Goal: Transaction & Acquisition: Purchase product/service

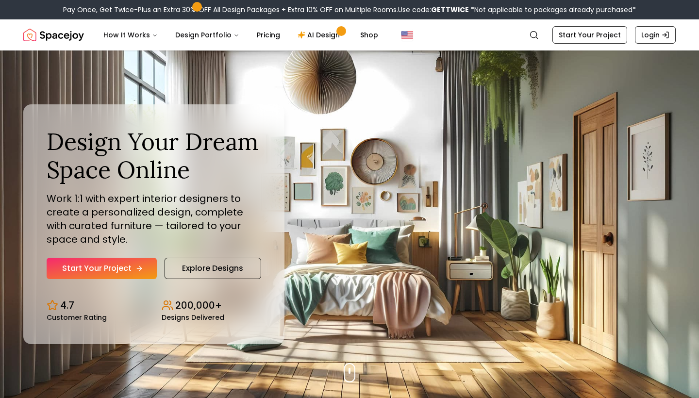
click at [121, 265] on link "Start Your Project" at bounding box center [102, 268] width 110 height 21
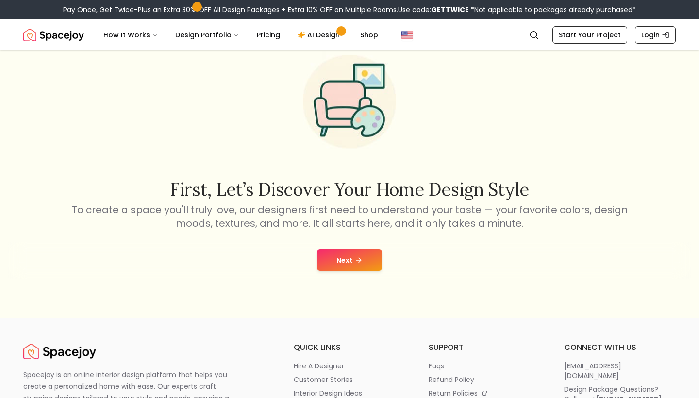
scroll to position [54, 0]
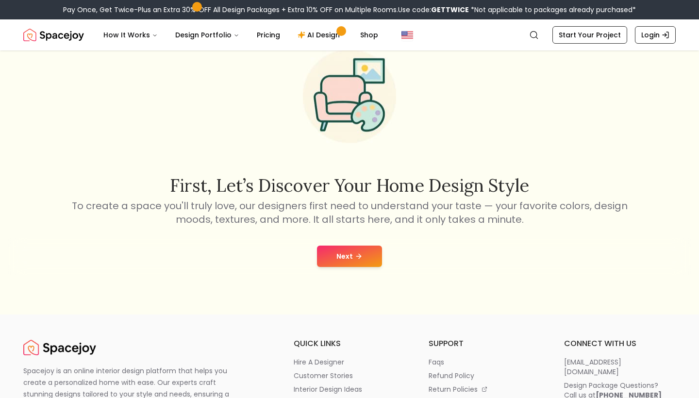
click at [356, 258] on icon at bounding box center [359, 256] width 8 height 8
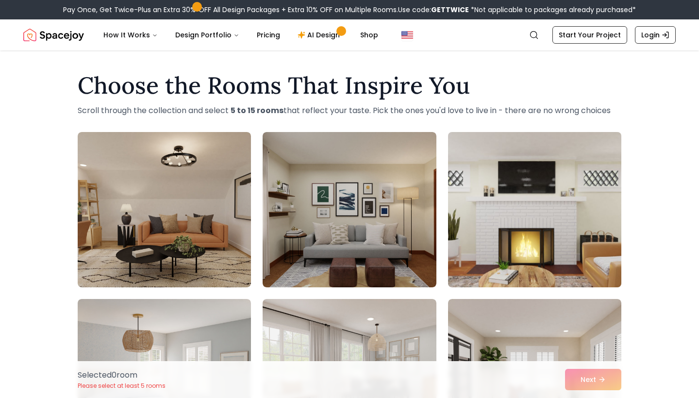
click at [511, 234] on img at bounding box center [535, 209] width 182 height 163
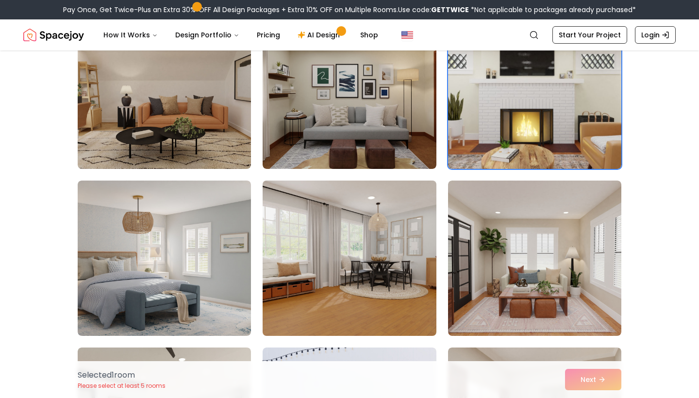
scroll to position [159, 0]
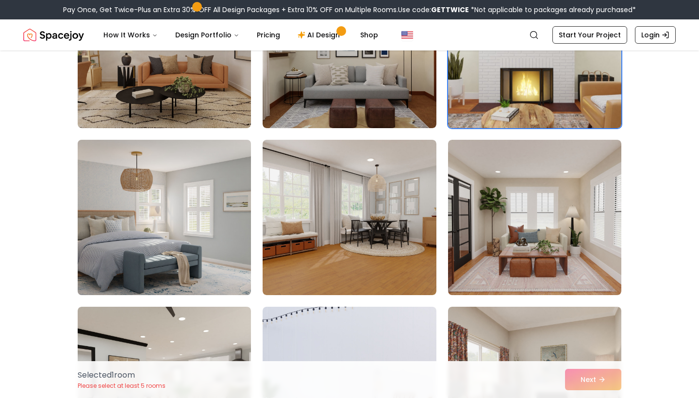
click at [138, 265] on img at bounding box center [164, 217] width 182 height 163
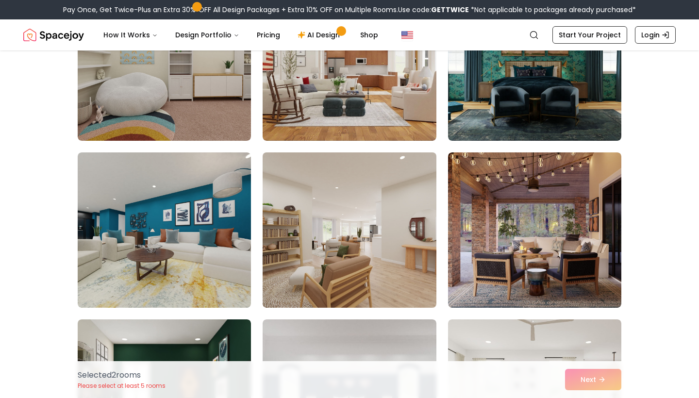
scroll to position [662, 0]
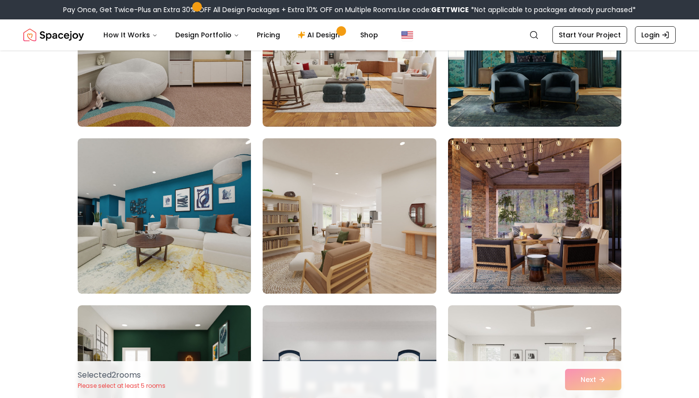
click at [377, 248] on img at bounding box center [349, 215] width 182 height 163
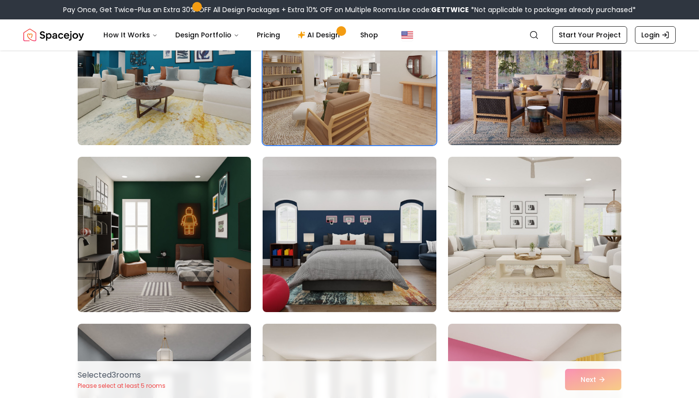
scroll to position [824, 0]
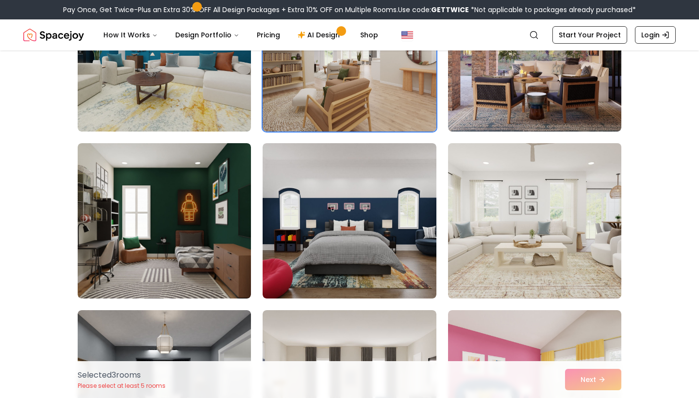
click at [545, 233] on img at bounding box center [535, 220] width 182 height 163
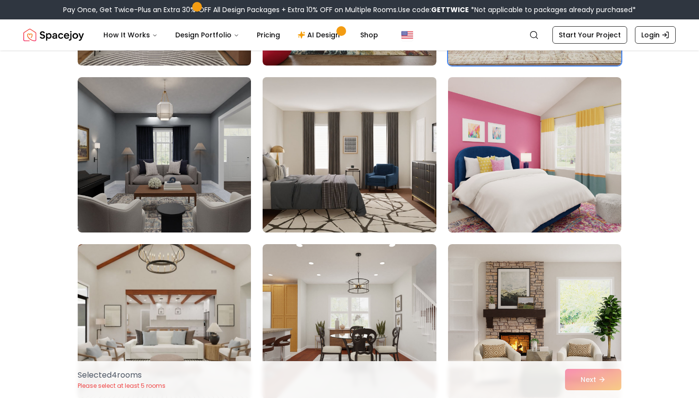
scroll to position [1062, 0]
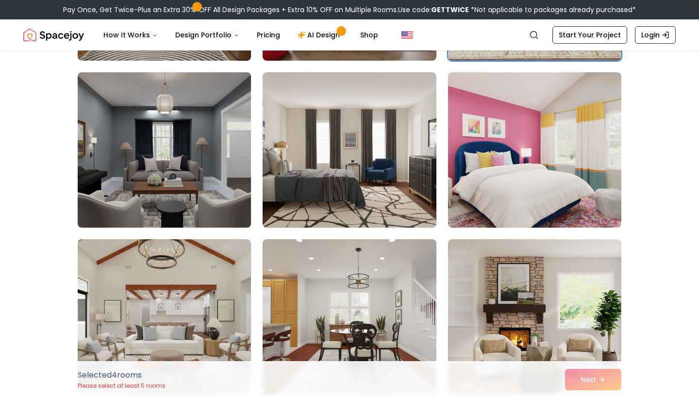
click at [214, 204] on img at bounding box center [164, 149] width 182 height 163
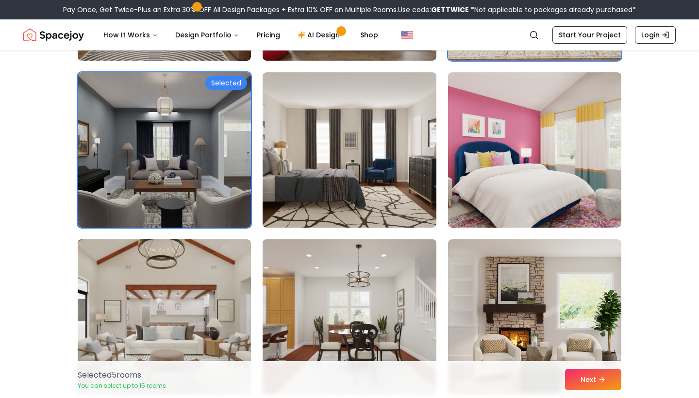
scroll to position [1134, 0]
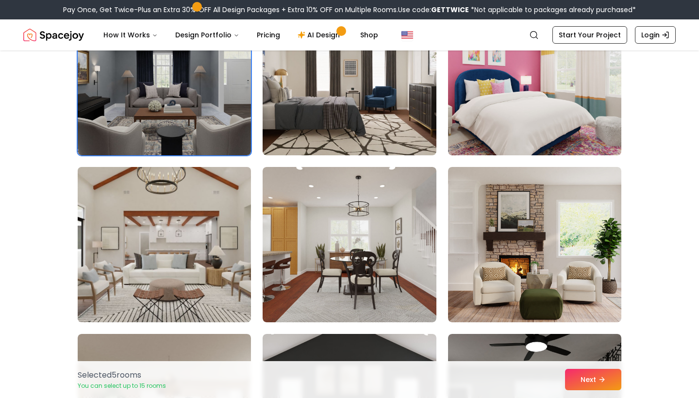
click at [212, 268] on img at bounding box center [164, 244] width 182 height 163
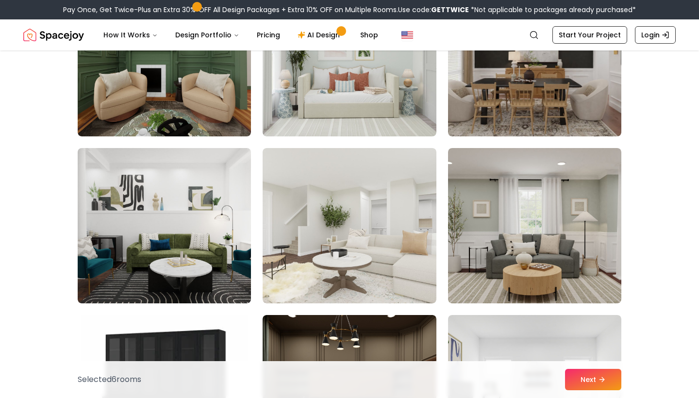
scroll to position [1660, 0]
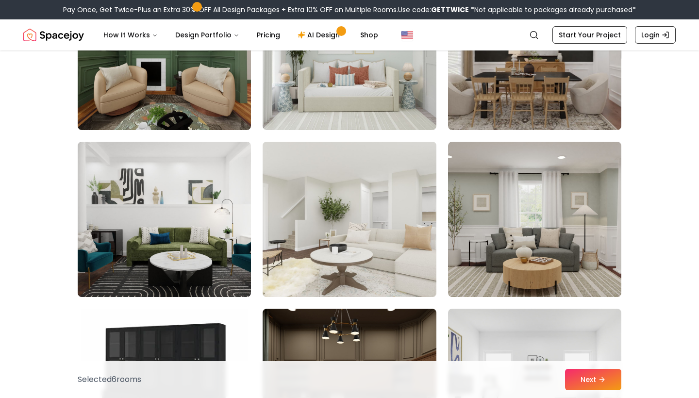
click at [398, 194] on img at bounding box center [349, 219] width 182 height 163
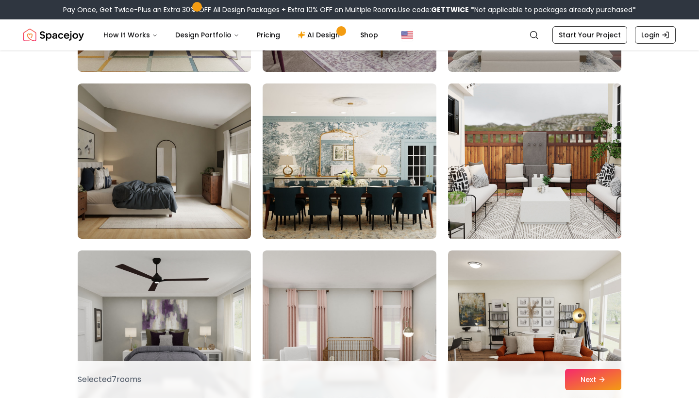
scroll to position [3566, 0]
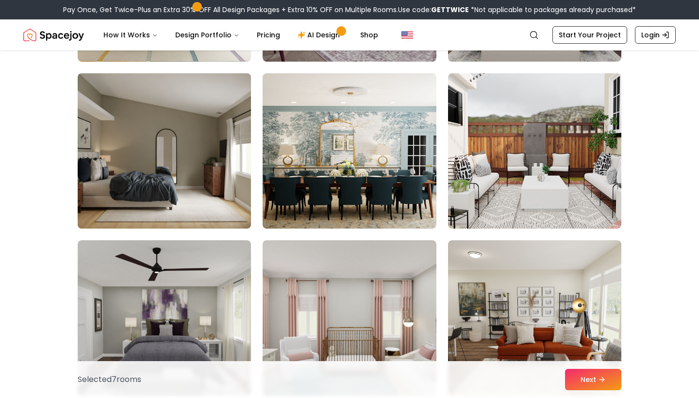
click at [200, 176] on img at bounding box center [164, 150] width 182 height 163
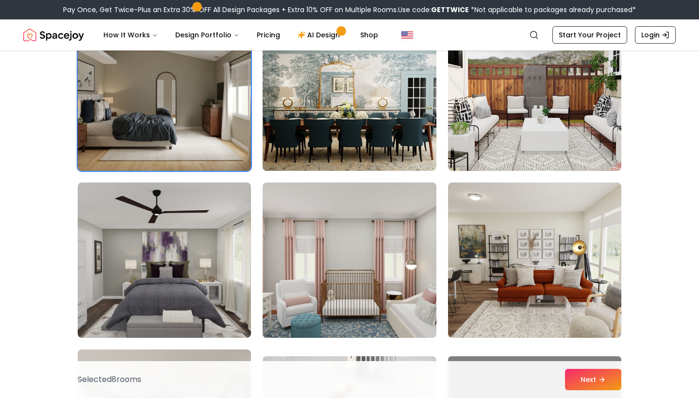
scroll to position [3625, 0]
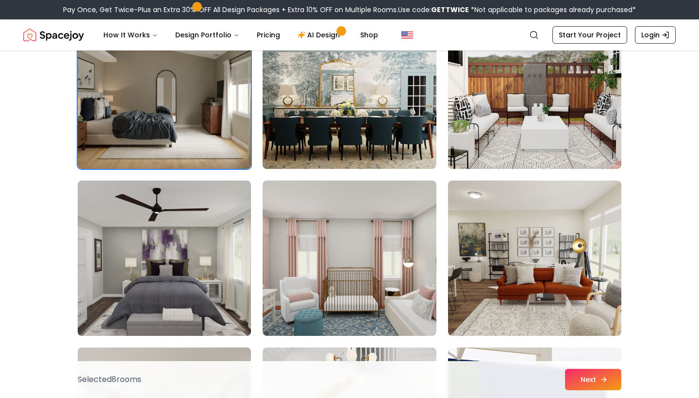
click at [603, 376] on icon at bounding box center [604, 380] width 8 height 8
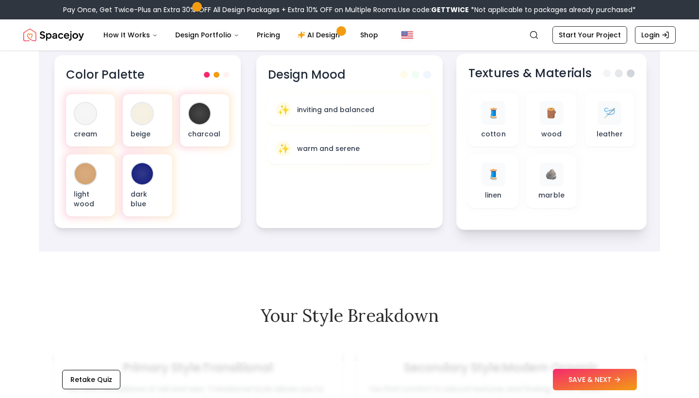
scroll to position [362, 0]
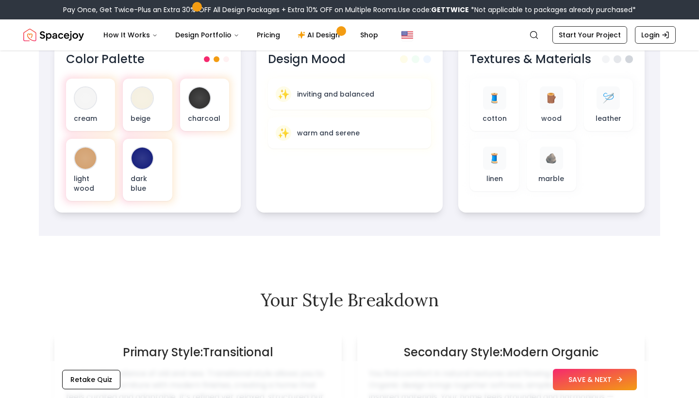
click at [579, 385] on button "SAVE & NEXT" at bounding box center [595, 379] width 84 height 21
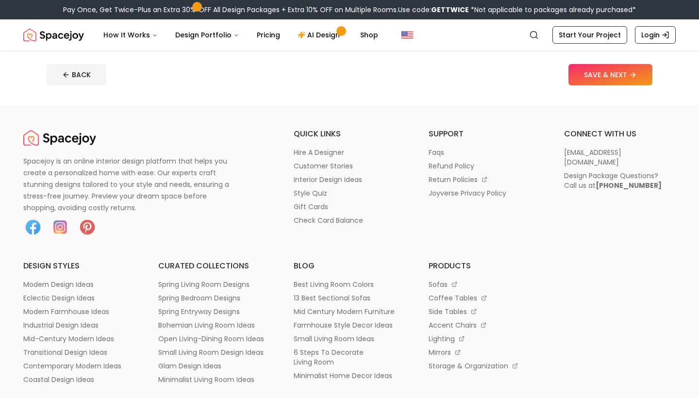
scroll to position [389, 0]
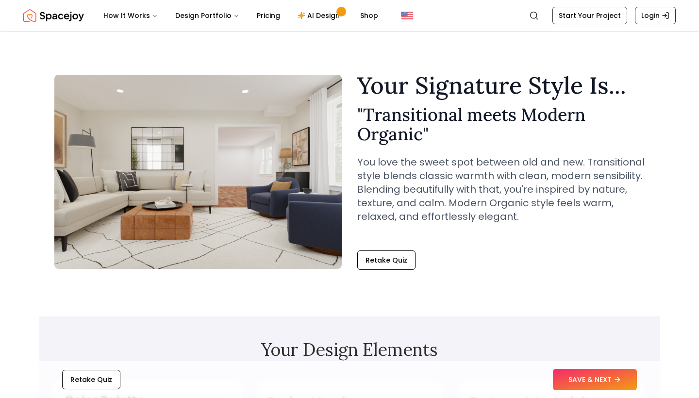
scroll to position [362, 0]
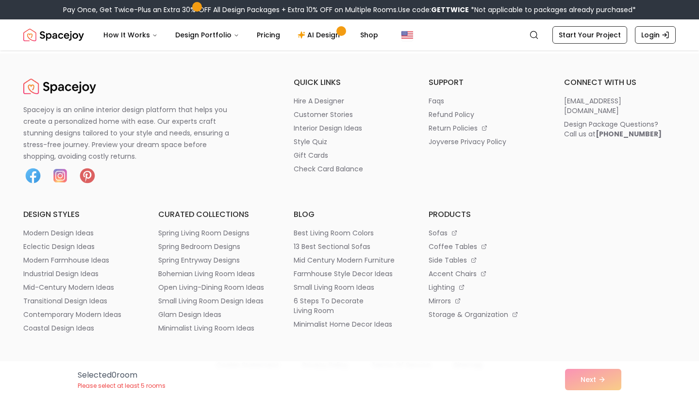
scroll to position [54, 0]
